Goal: Check status: Check status

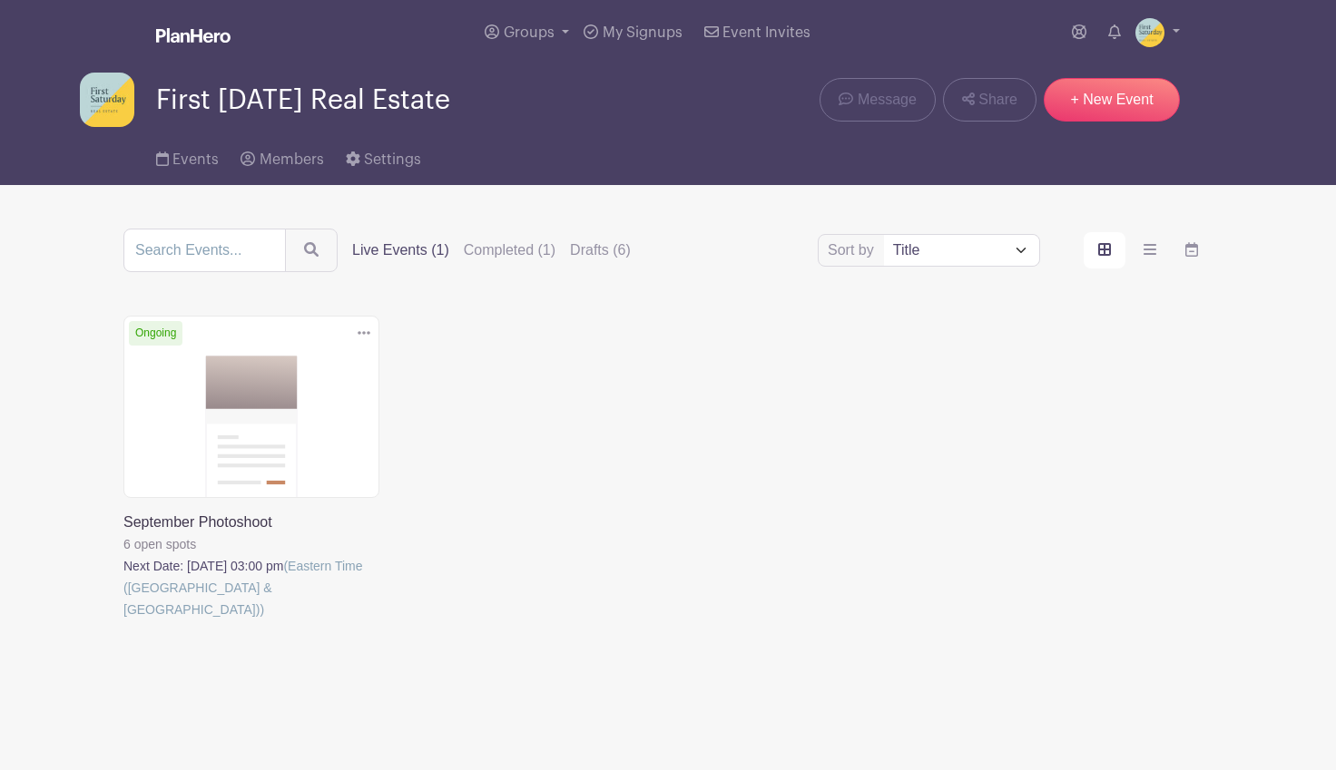
drag, startPoint x: 0, startPoint y: 0, endPoint x: 219, endPoint y: 324, distance: 390.8
click at [123, 621] on link at bounding box center [123, 621] width 0 height 0
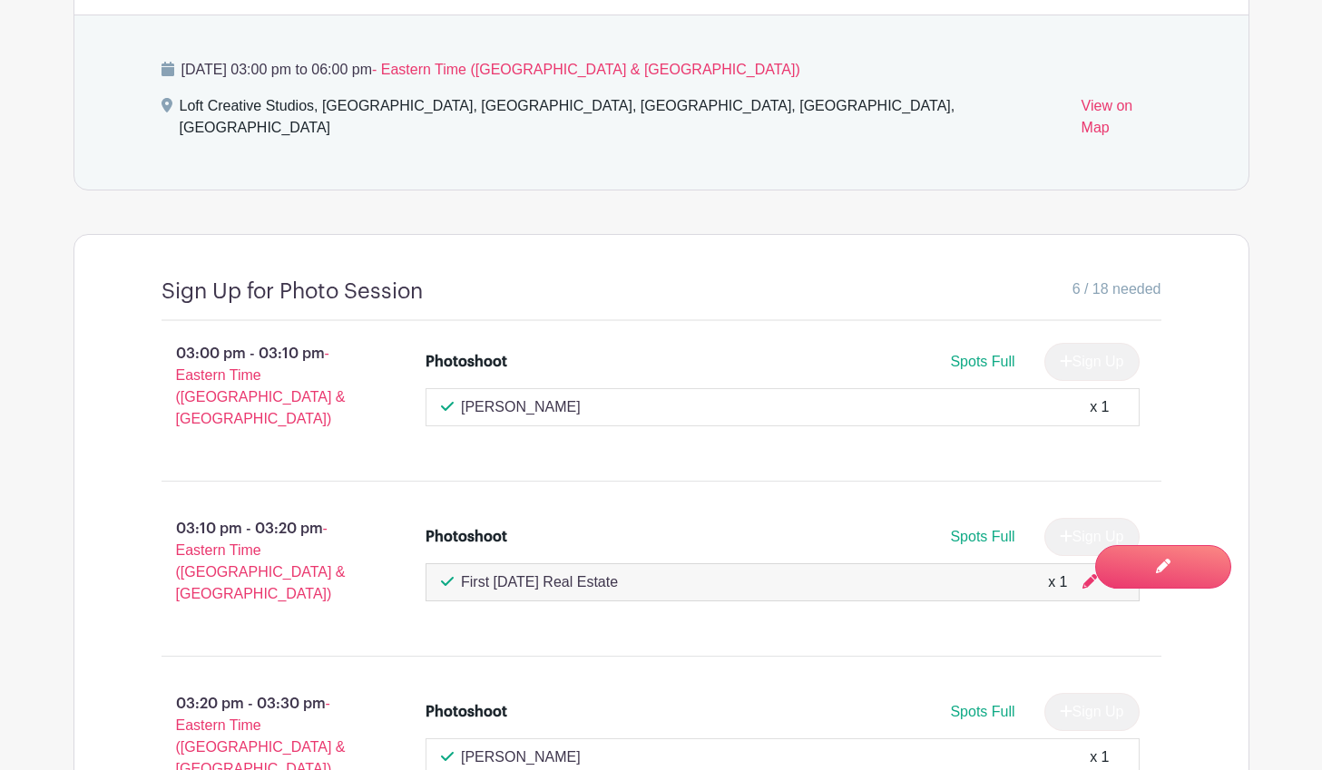
scroll to position [1151, 0]
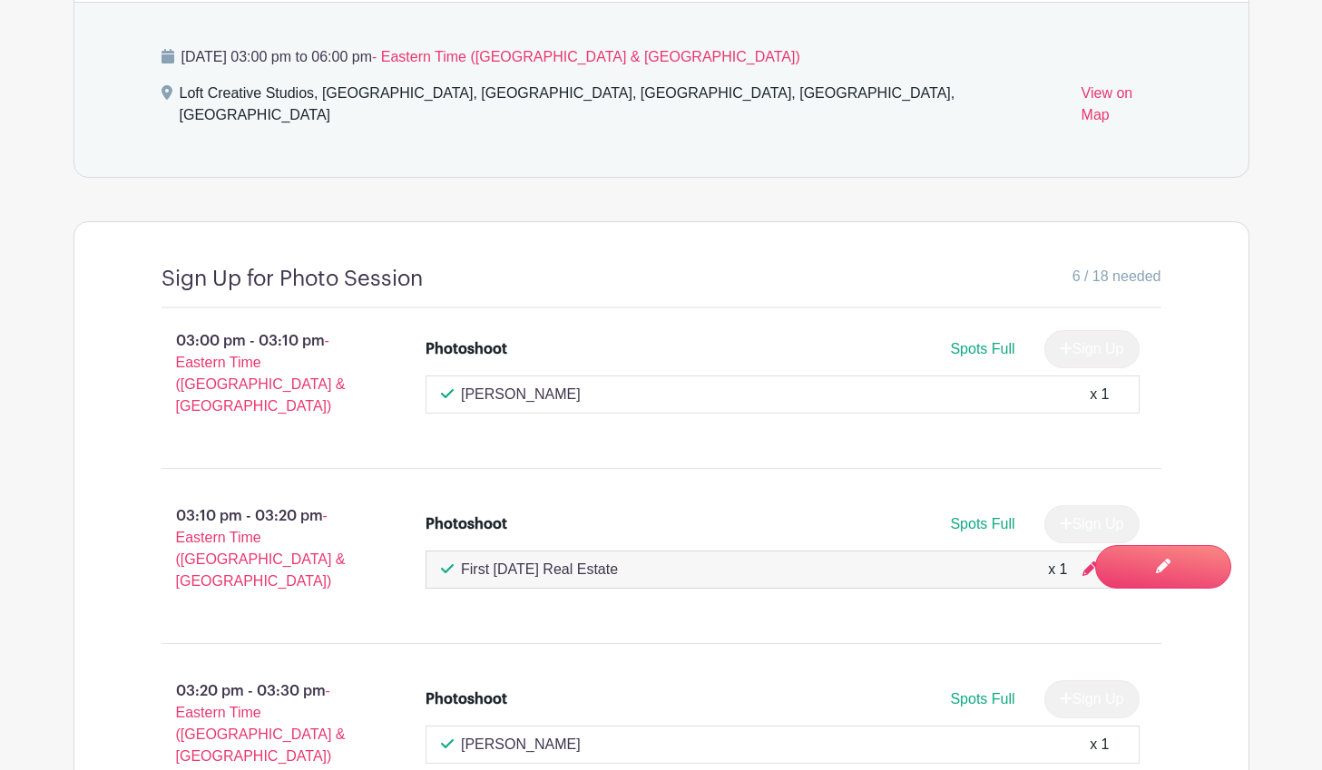
click at [453, 562] on icon at bounding box center [447, 569] width 13 height 15
drag, startPoint x: 456, startPoint y: 530, endPoint x: 643, endPoint y: 525, distance: 187.0
click at [643, 559] on div "First [DATE] Real Estate x 1" at bounding box center [782, 570] width 683 height 22
drag, startPoint x: 462, startPoint y: 534, endPoint x: 645, endPoint y: 528, distance: 183.4
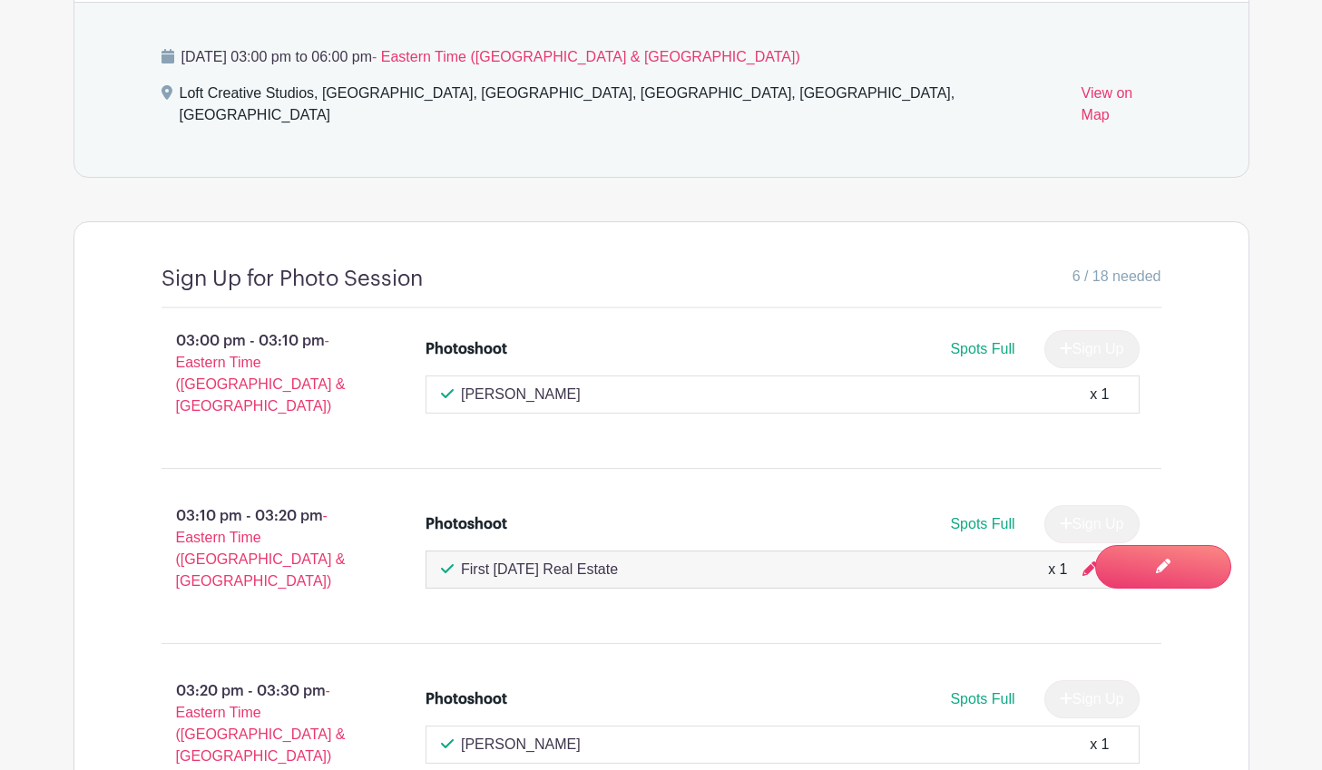
click at [645, 559] on div "First [DATE] Real Estate x 1" at bounding box center [782, 570] width 683 height 22
drag, startPoint x: 629, startPoint y: 533, endPoint x: 456, endPoint y: 529, distance: 172.4
click at [456, 559] on div "First [DATE] Real Estate x 1" at bounding box center [782, 570] width 683 height 22
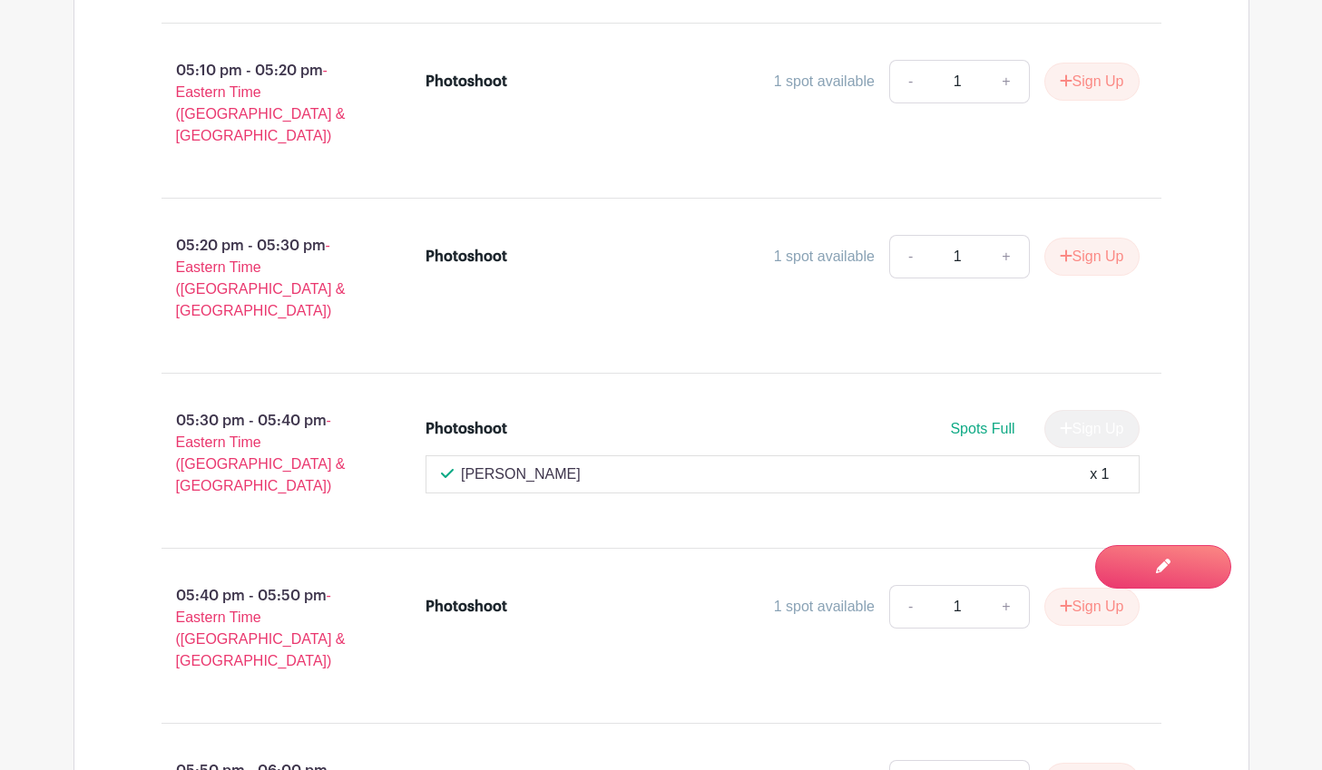
scroll to position [3735, 0]
